Goal: Task Accomplishment & Management: Manage account settings

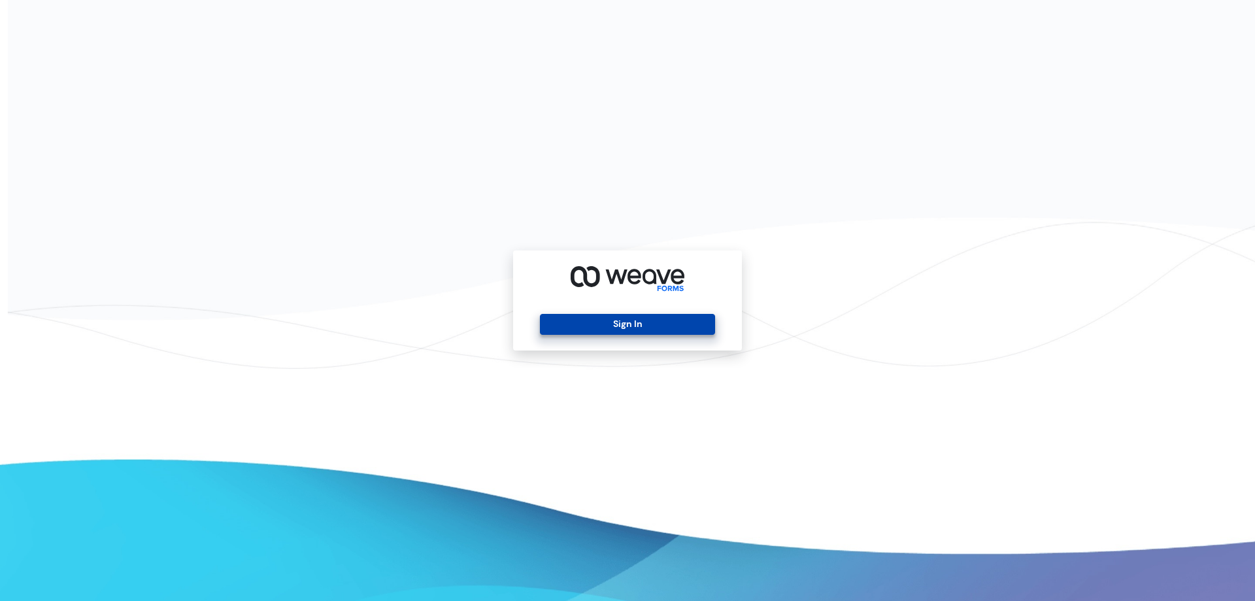
click at [660, 322] on button "Sign In" at bounding box center [627, 324] width 174 height 21
